Goal: Task Accomplishment & Management: Complete application form

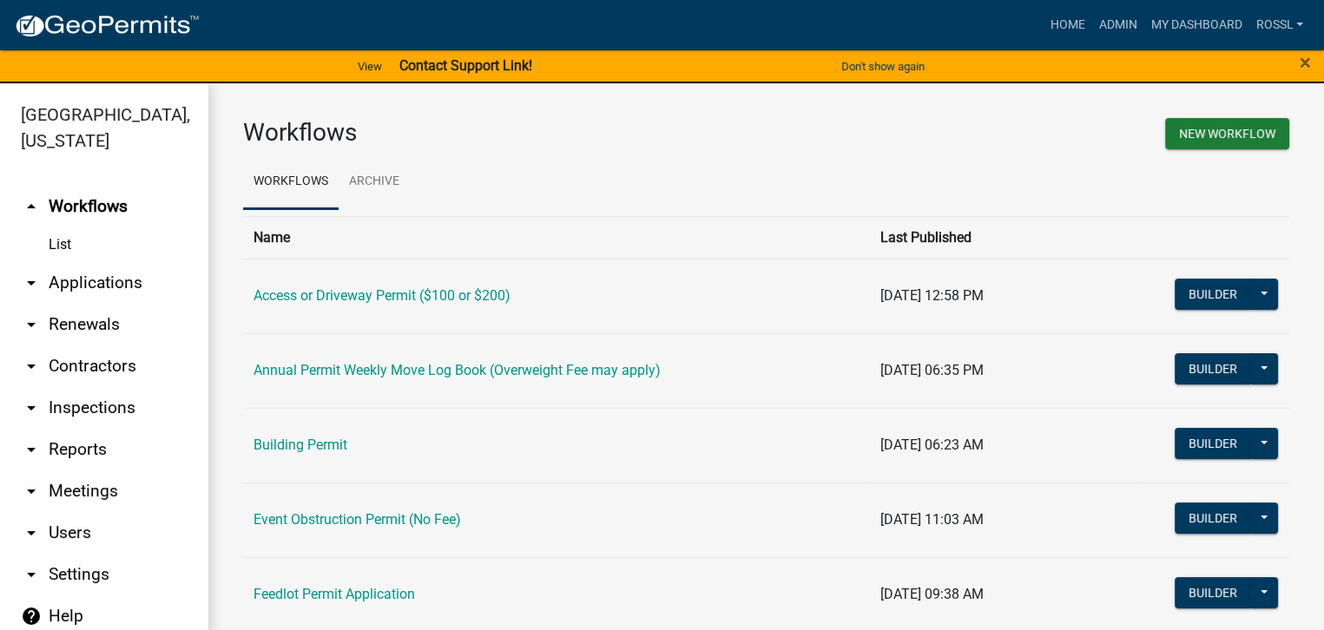
click at [331, 442] on link "Building Permit" at bounding box center [301, 445] width 94 height 16
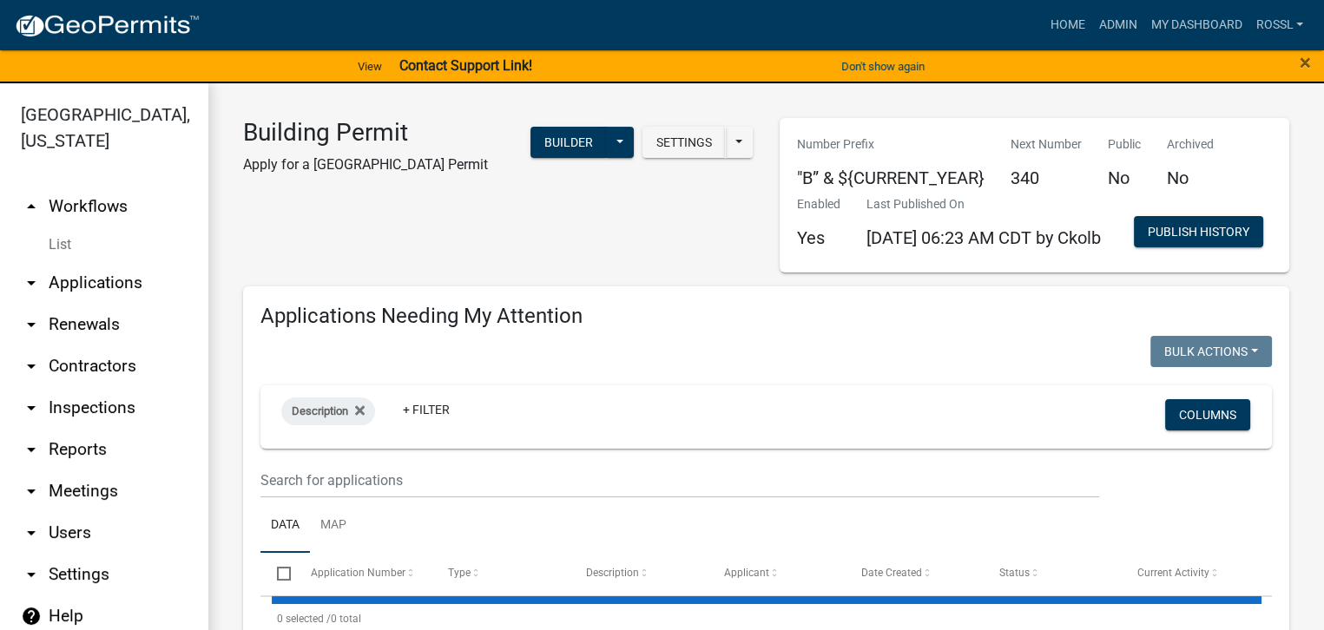
select select "2: 50"
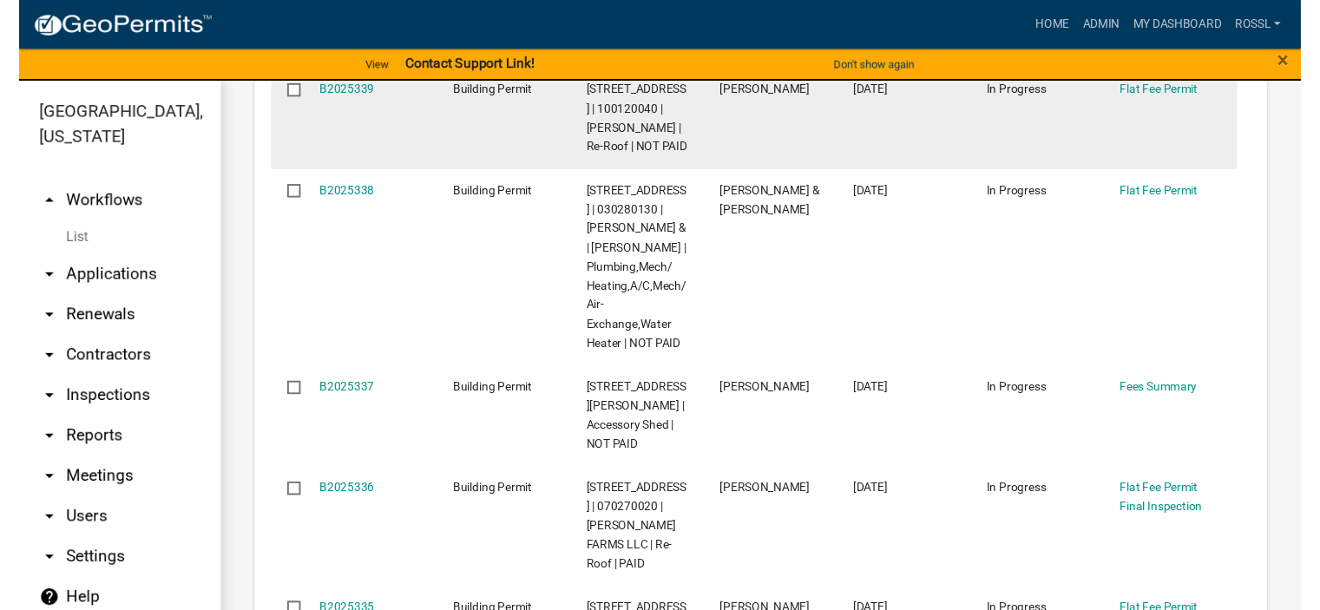
scroll to position [521, 0]
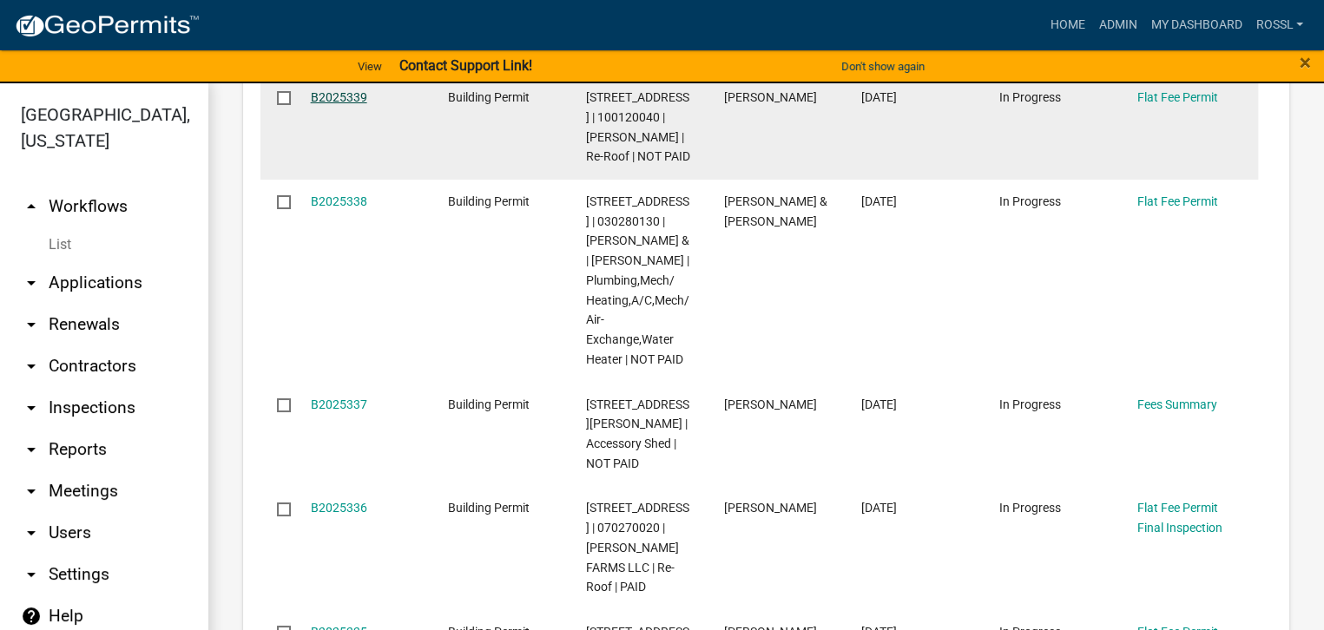
click at [344, 104] on link "B2025339" at bounding box center [339, 97] width 56 height 14
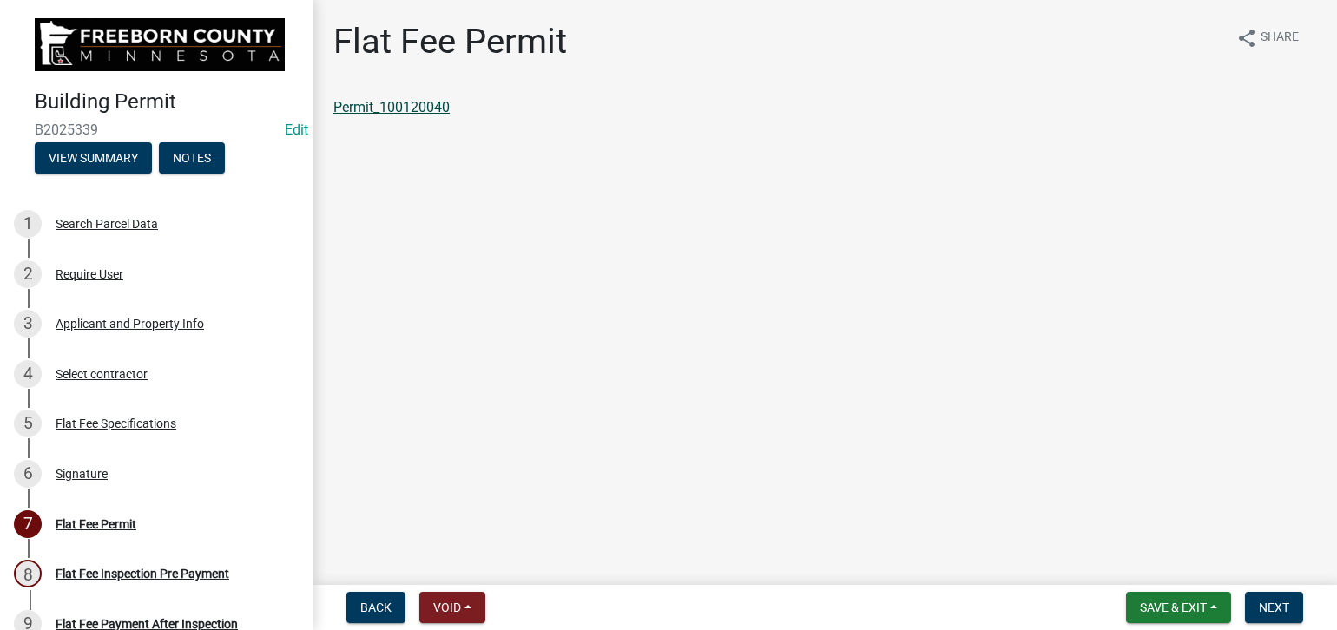
click at [424, 108] on link "Permit_100120040" at bounding box center [391, 107] width 116 height 16
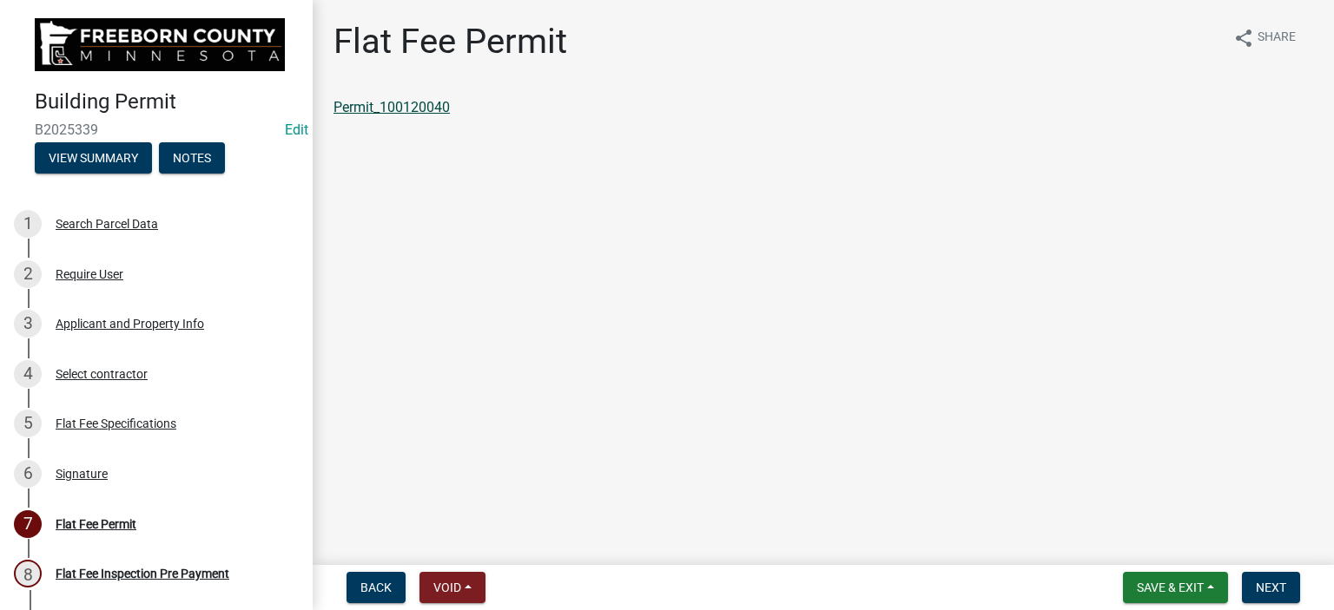
click at [364, 102] on link "Permit_100120040" at bounding box center [391, 107] width 116 height 16
click at [1129, 593] on button "Save & Exit" at bounding box center [1175, 587] width 105 height 31
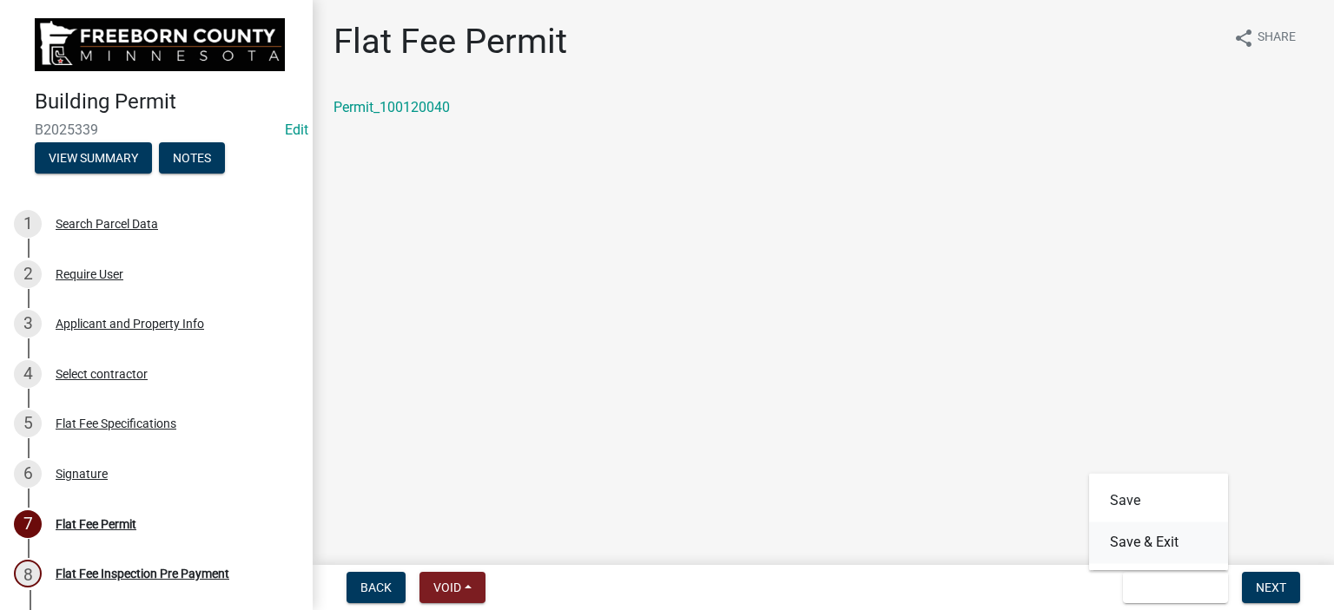
click at [1137, 545] on button "Save & Exit" at bounding box center [1158, 543] width 139 height 42
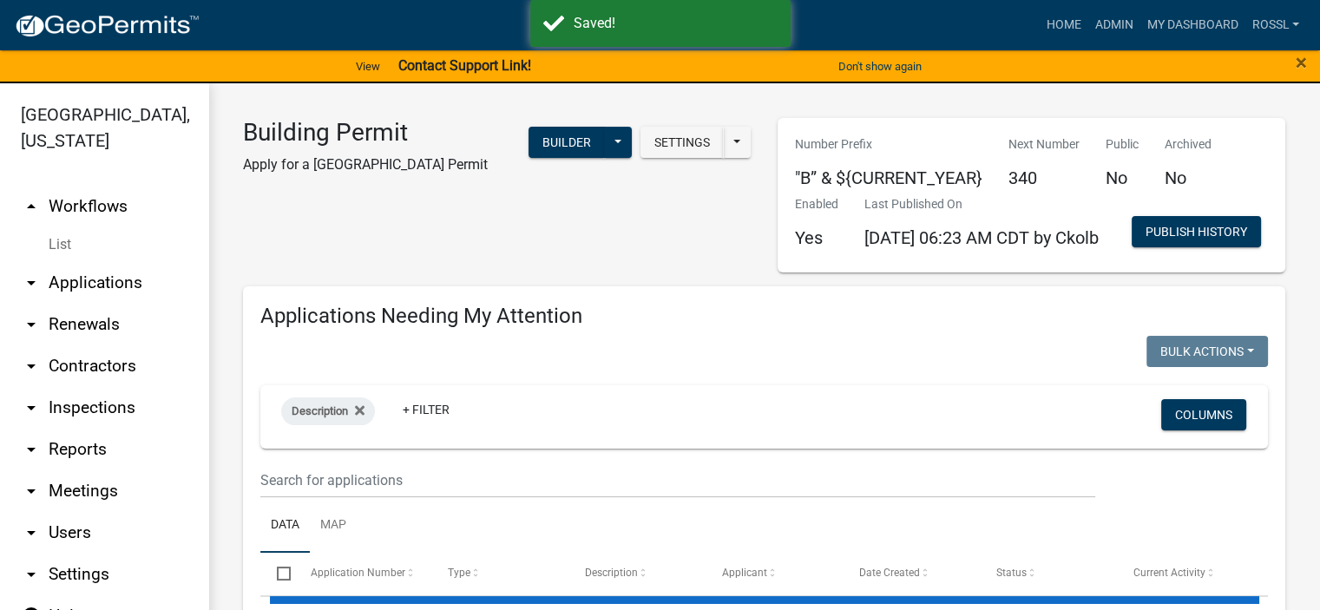
select select "2: 50"
